Goal: Information Seeking & Learning: Learn about a topic

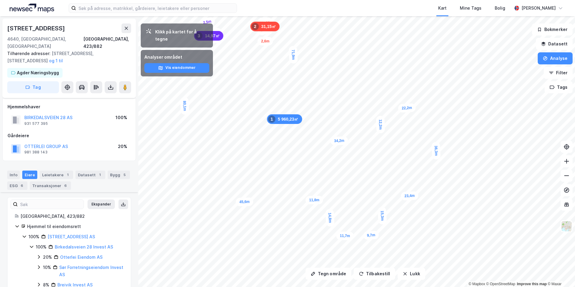
scroll to position [100, 0]
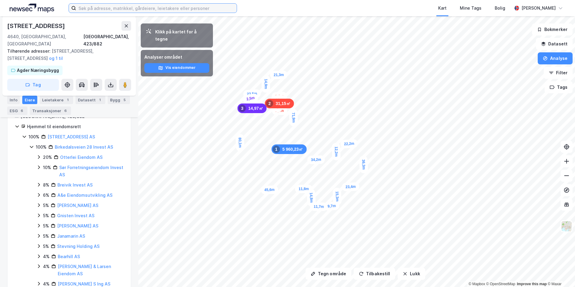
click at [90, 10] on input at bounding box center [156, 8] width 161 height 9
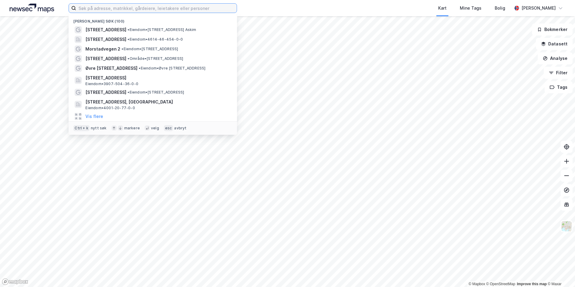
click at [128, 5] on input at bounding box center [156, 8] width 161 height 9
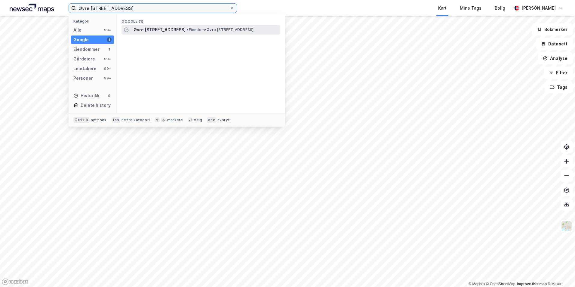
type input "Øvre Klekkenveien 53"
click at [195, 29] on span "• Eiendom • Øvre Klekkenvei 53, 3514 Hønefoss" at bounding box center [220, 29] width 67 height 5
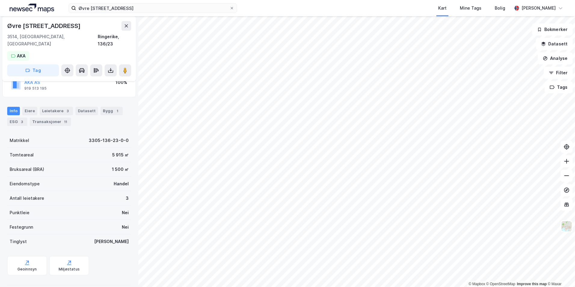
scroll to position [50, 0]
click at [101, 106] on div "Bygg 1" at bounding box center [112, 110] width 22 height 8
